Goal: Transaction & Acquisition: Subscribe to service/newsletter

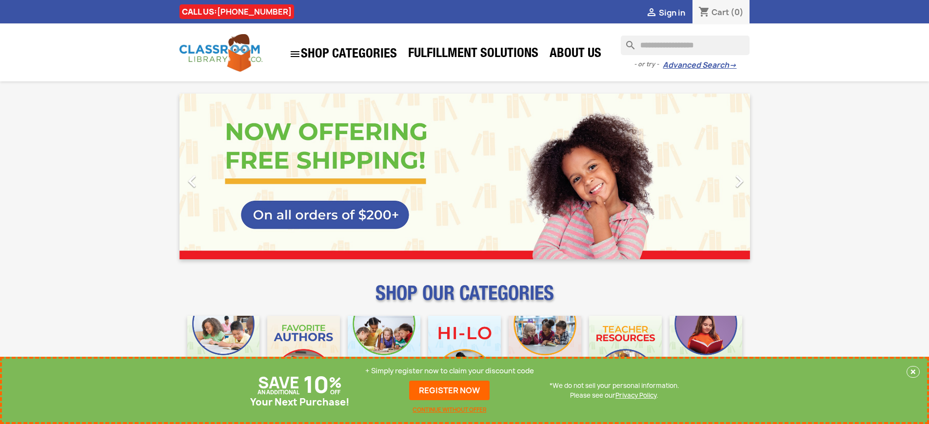
click at [449, 371] on p "+ Simply register now to claim your discount code" at bounding box center [449, 371] width 169 height 10
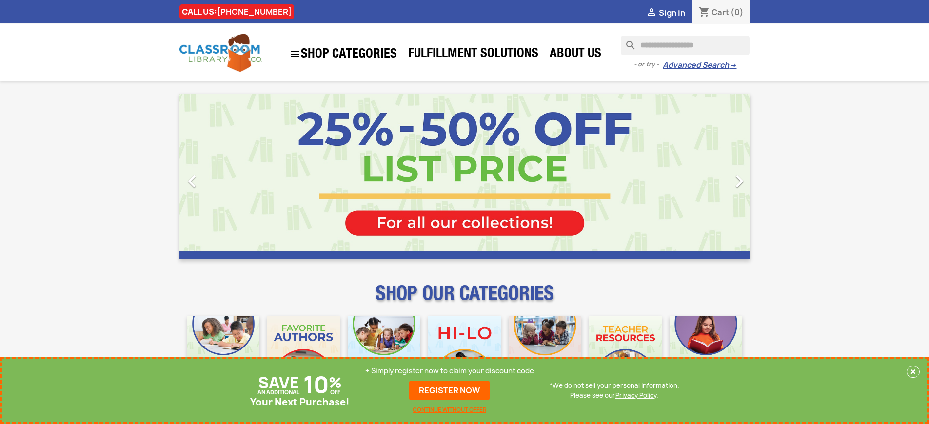
click at [449, 371] on p "+ Simply register now to claim your discount code" at bounding box center [449, 371] width 169 height 10
click at [449, 390] on link "REGISTER NOW" at bounding box center [449, 391] width 80 height 20
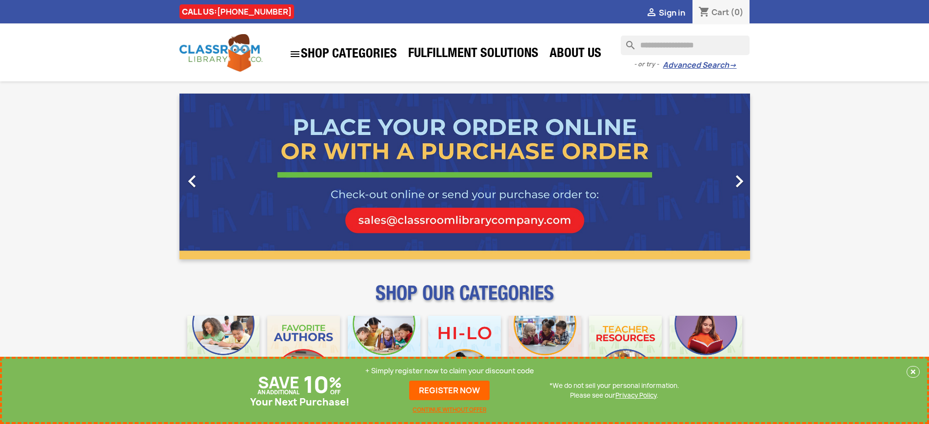
click at [449, 371] on p "+ Simply register now to claim your discount code" at bounding box center [449, 371] width 169 height 10
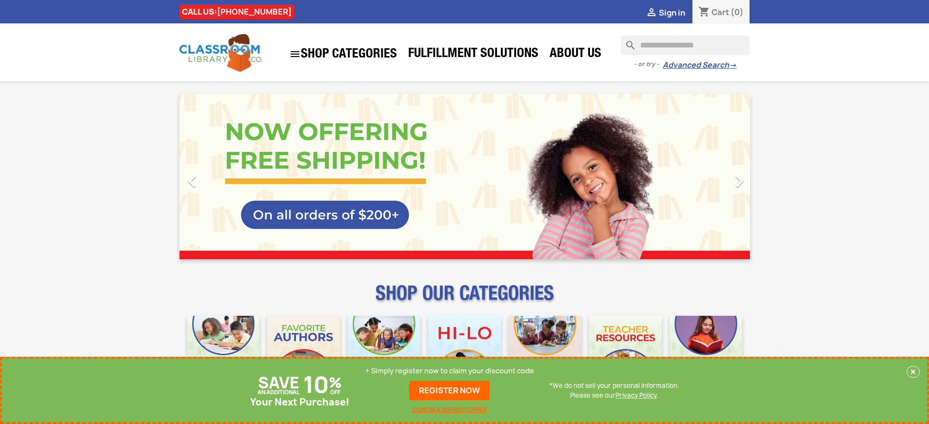
click at [449, 371] on p "+ Simply register now to claim your discount code" at bounding box center [449, 371] width 169 height 10
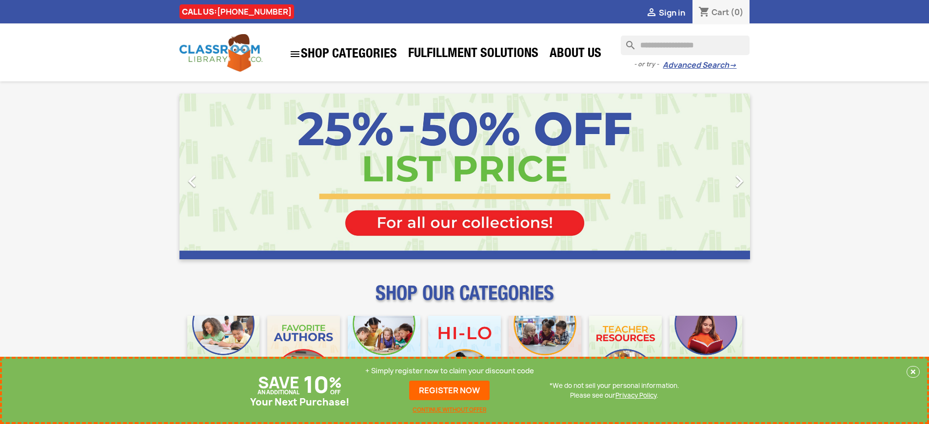
click at [449, 371] on p "+ Simply register now to claim your discount code" at bounding box center [449, 371] width 169 height 10
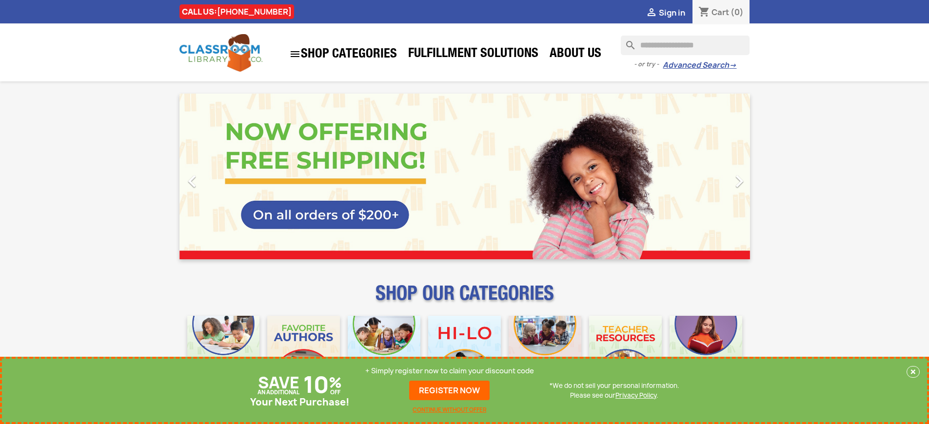
click at [449, 371] on p "+ Simply register now to claim your discount code" at bounding box center [449, 371] width 169 height 10
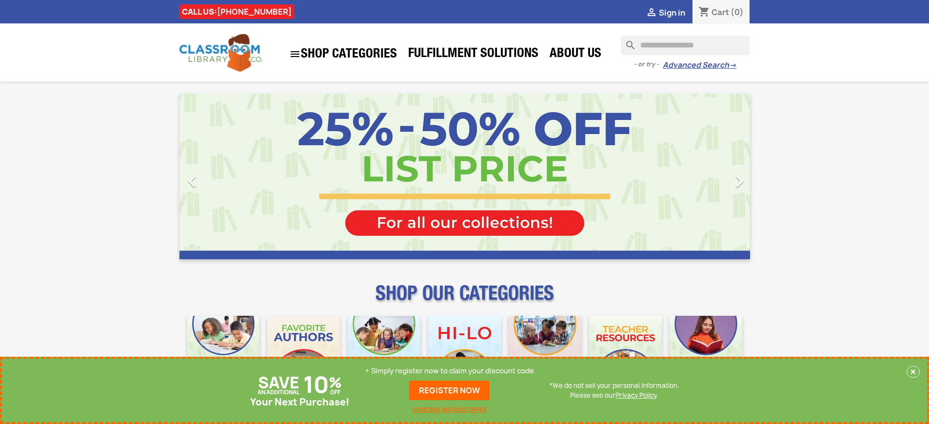
click at [449, 371] on p "+ Simply register now to claim your discount code" at bounding box center [449, 371] width 169 height 10
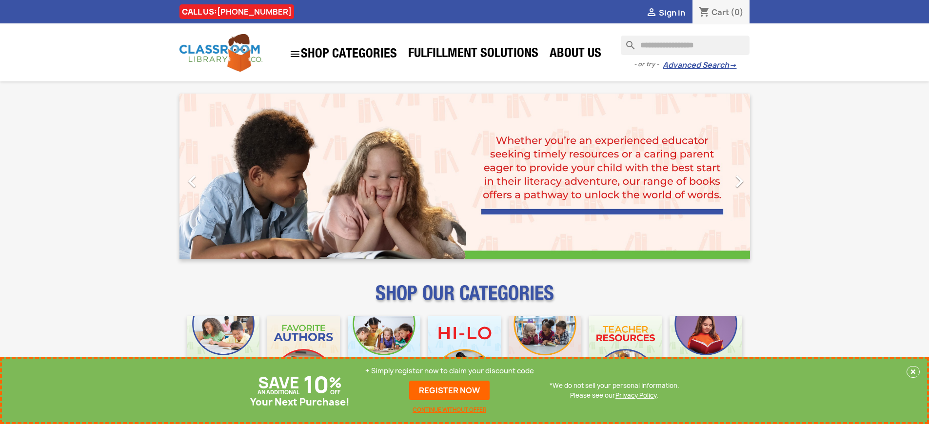
click at [449, 371] on p "+ Simply register now to claim your discount code" at bounding box center [449, 371] width 169 height 10
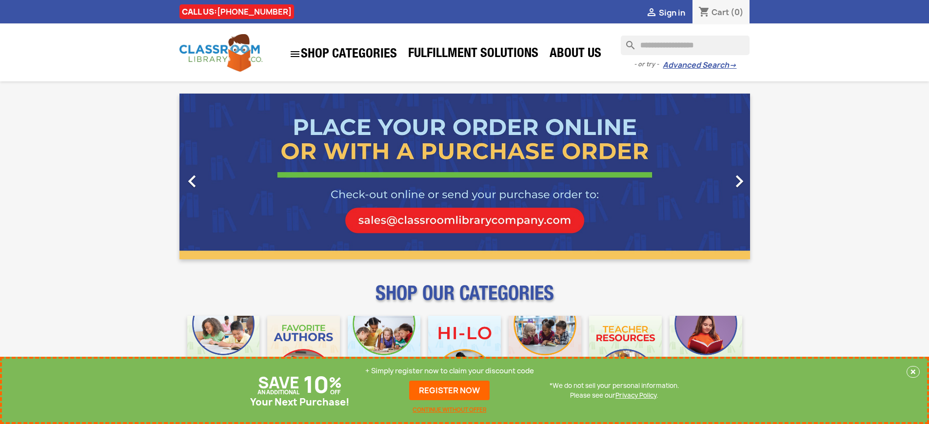
click at [449, 371] on p "+ Simply register now to claim your discount code" at bounding box center [449, 371] width 169 height 10
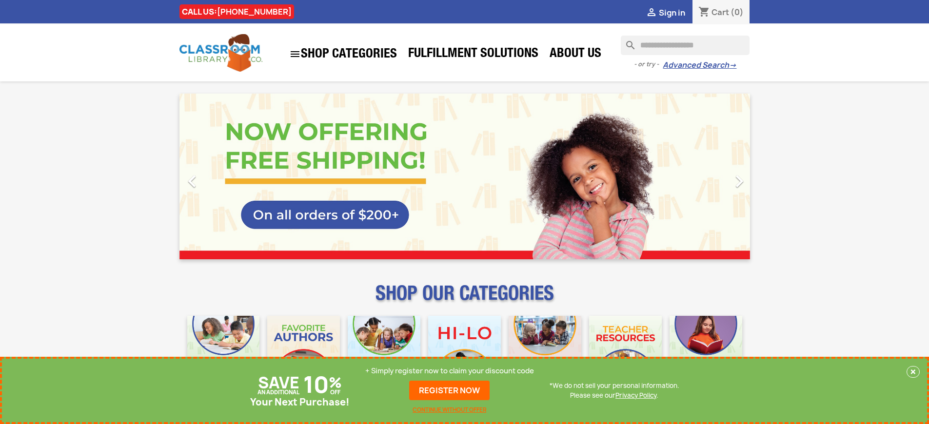
click at [449, 371] on p "+ Simply register now to claim your discount code" at bounding box center [449, 371] width 169 height 10
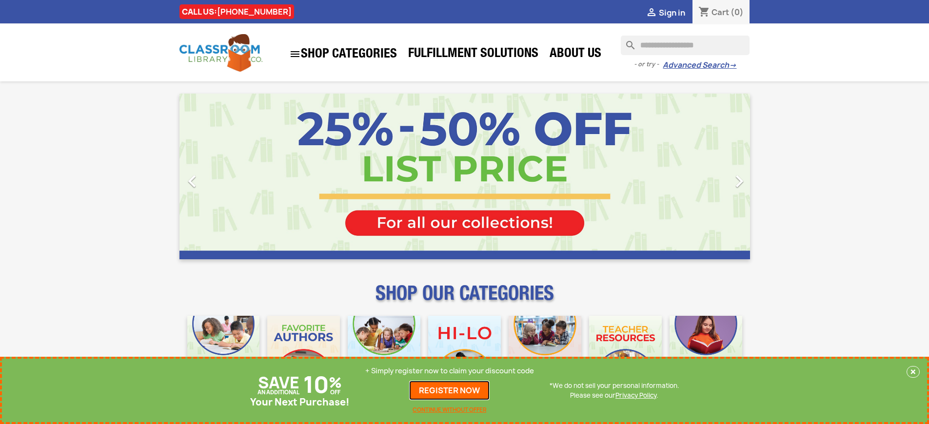
click at [449, 390] on link "REGISTER NOW" at bounding box center [449, 391] width 80 height 20
click at [449, 371] on p "+ Simply register now to claim your discount code" at bounding box center [449, 371] width 169 height 10
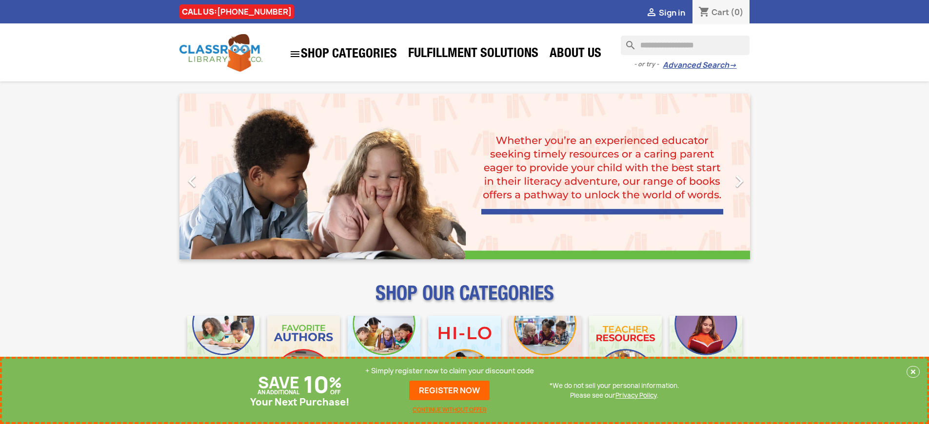
click at [449, 371] on p "+ Simply register now to claim your discount code" at bounding box center [449, 371] width 169 height 10
click at [449, 390] on link "REGISTER NOW" at bounding box center [449, 391] width 80 height 20
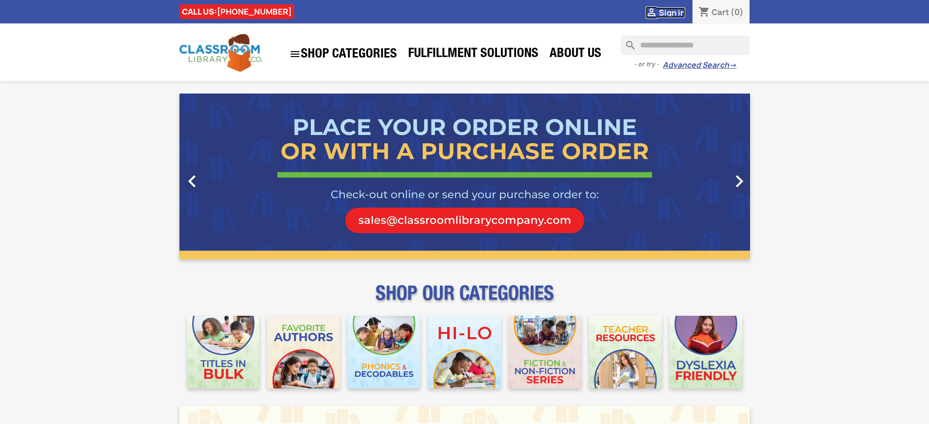
click at [671, 12] on span "Sign in" at bounding box center [672, 12] width 26 height 11
